Goal: Transaction & Acquisition: Subscribe to service/newsletter

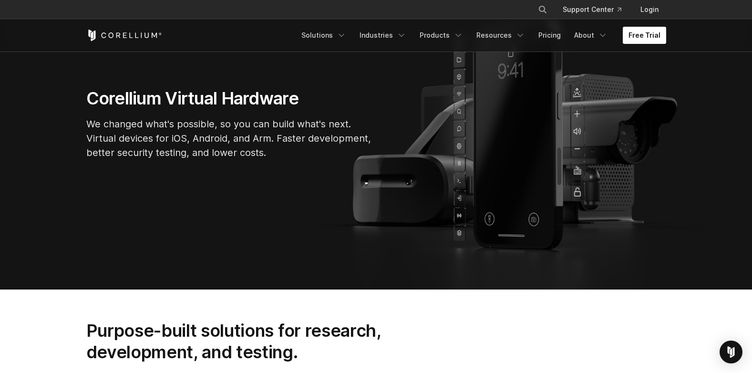
click at [654, 34] on link "Free Trial" at bounding box center [644, 35] width 43 height 17
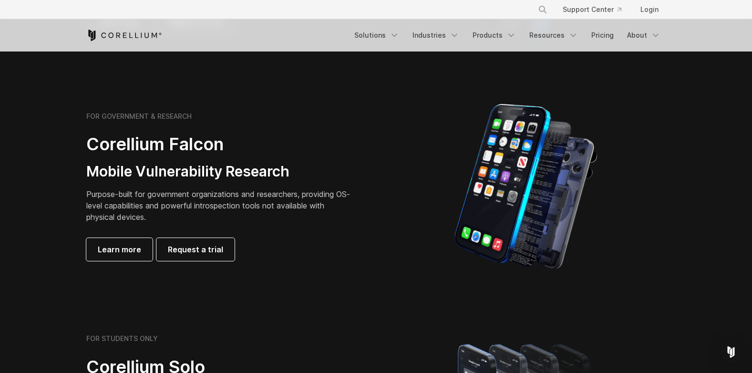
scroll to position [428, 0]
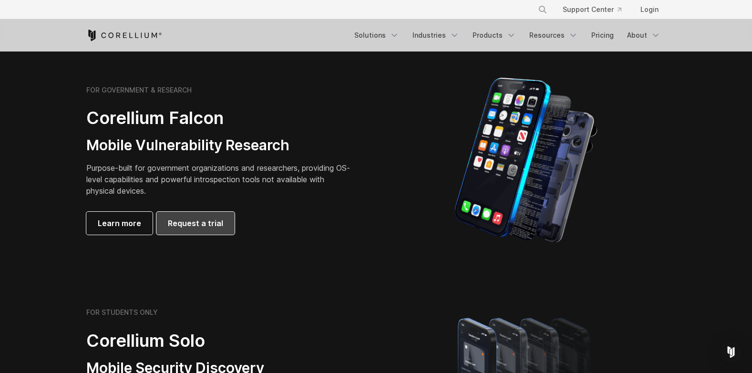
click at [207, 214] on link "Request a trial" at bounding box center [195, 223] width 78 height 23
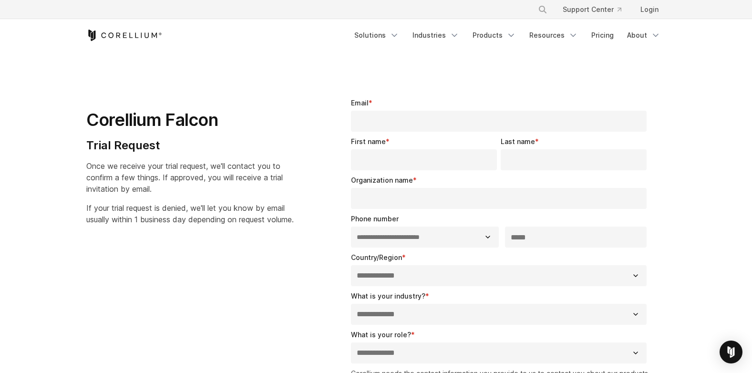
select select "**"
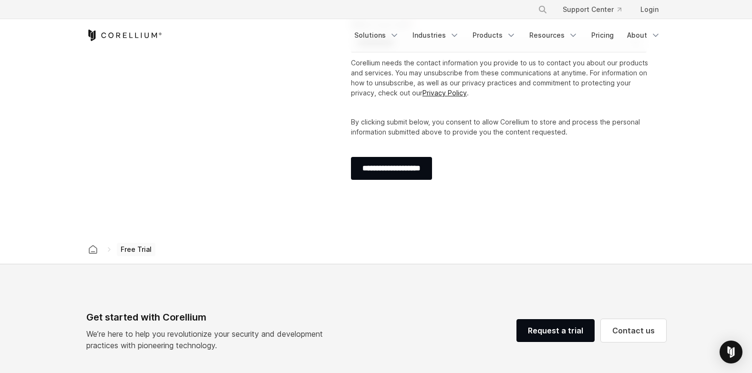
scroll to position [343, 0]
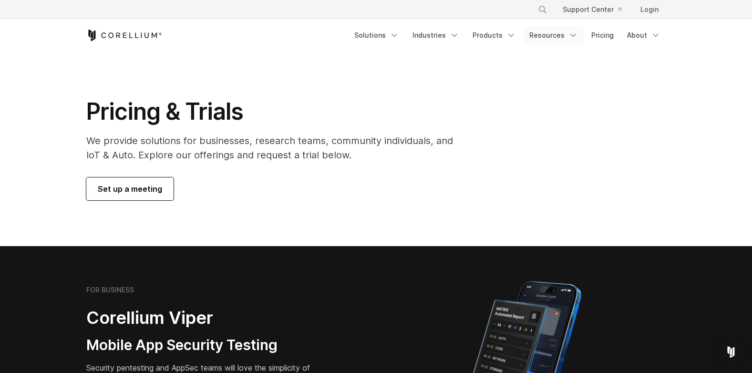
click at [566, 30] on link "Resources" at bounding box center [554, 35] width 60 height 17
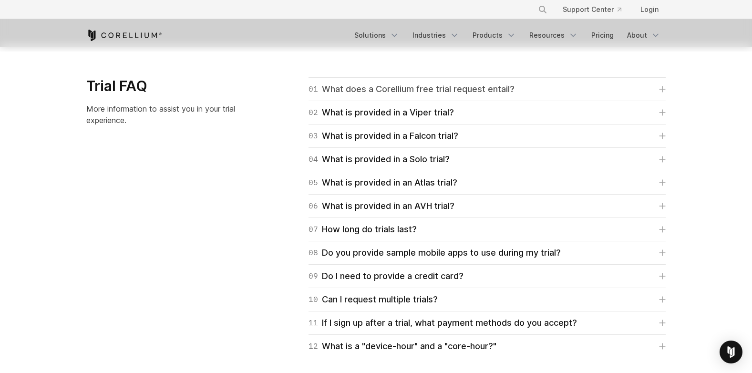
scroll to position [1381, 0]
